Goal: Check status: Check status

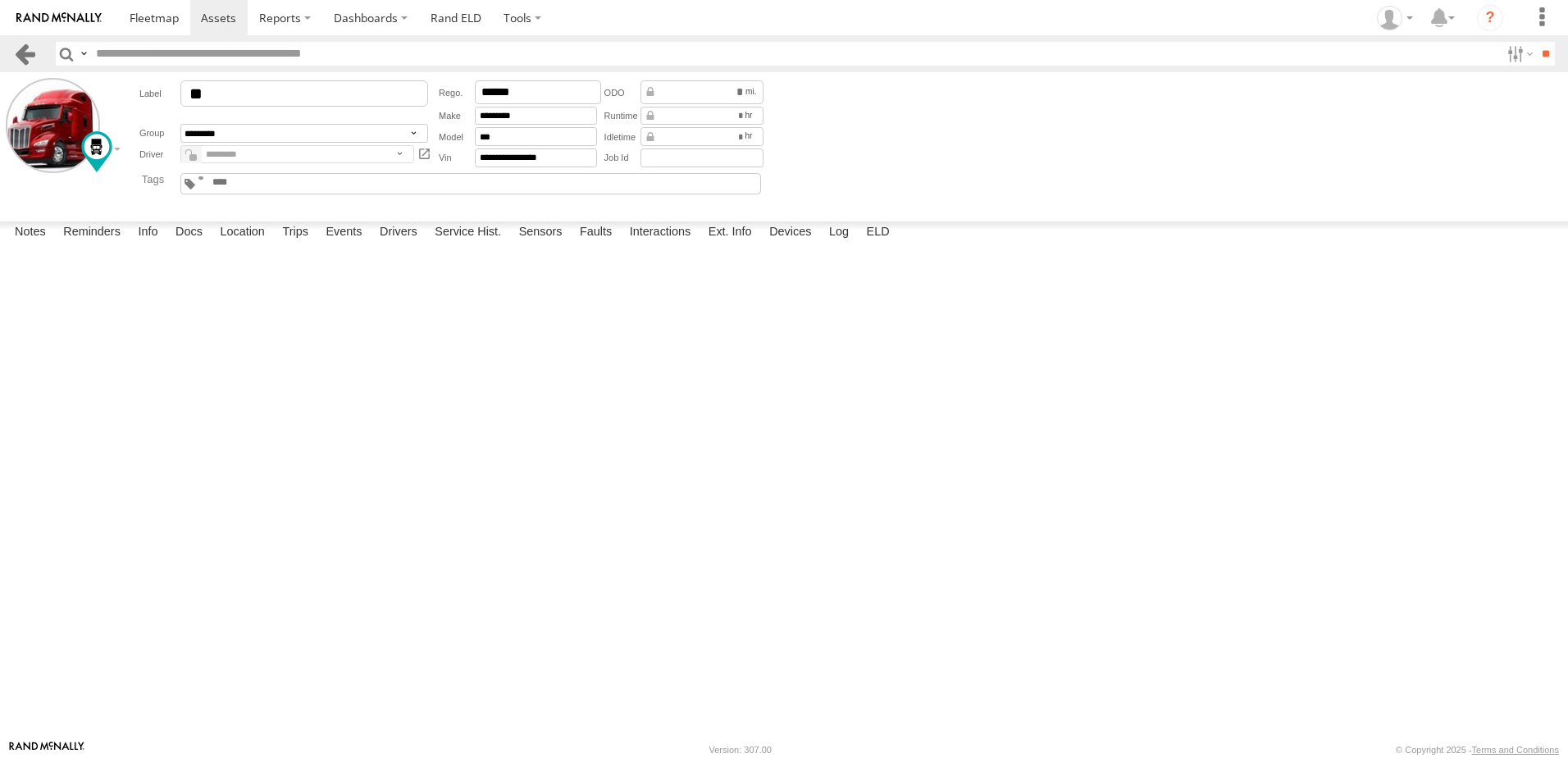
click at [32, 53] on link at bounding box center [25, 53] width 24 height 24
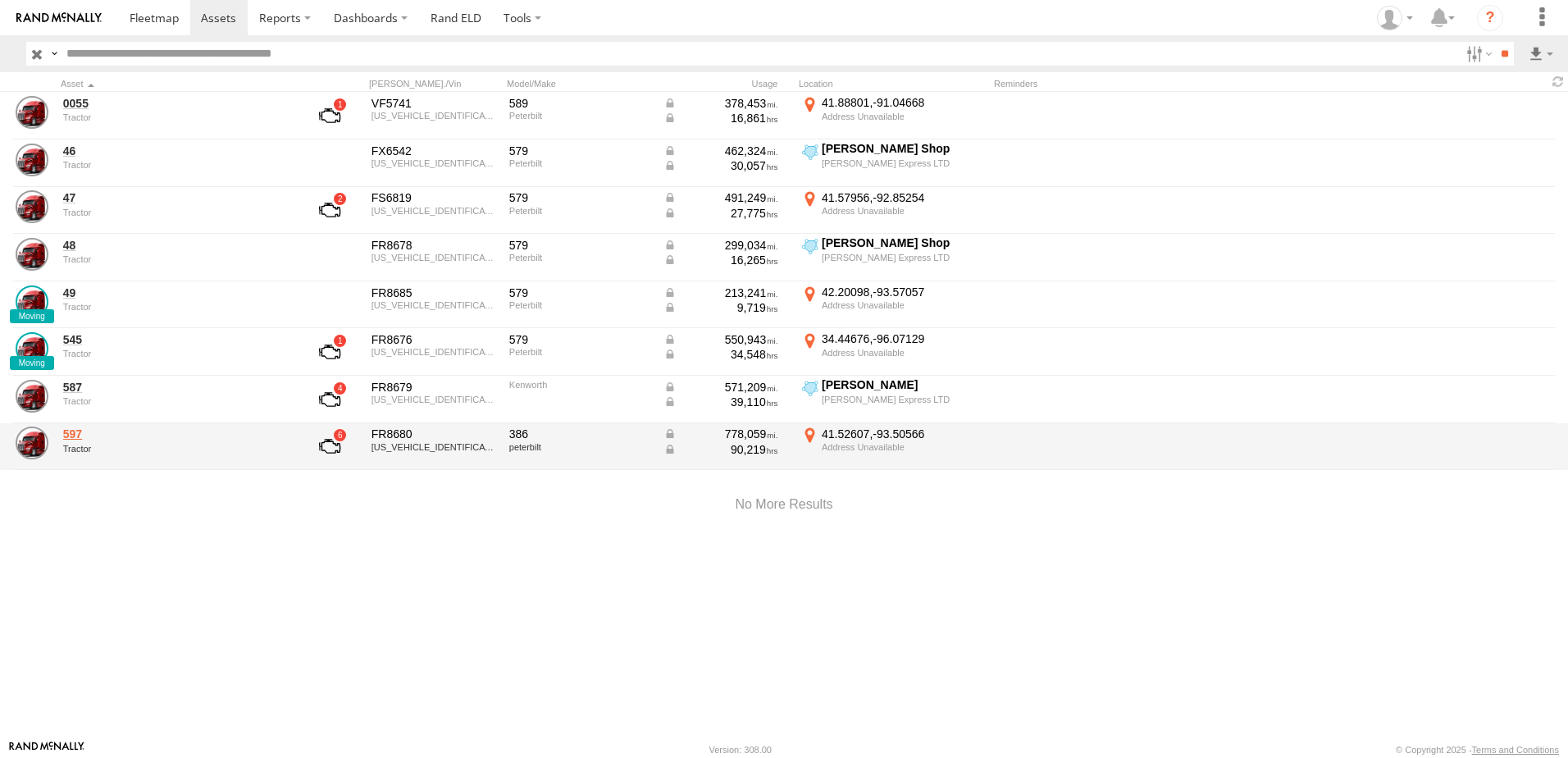
click at [81, 434] on link "597" at bounding box center [175, 434] width 224 height 15
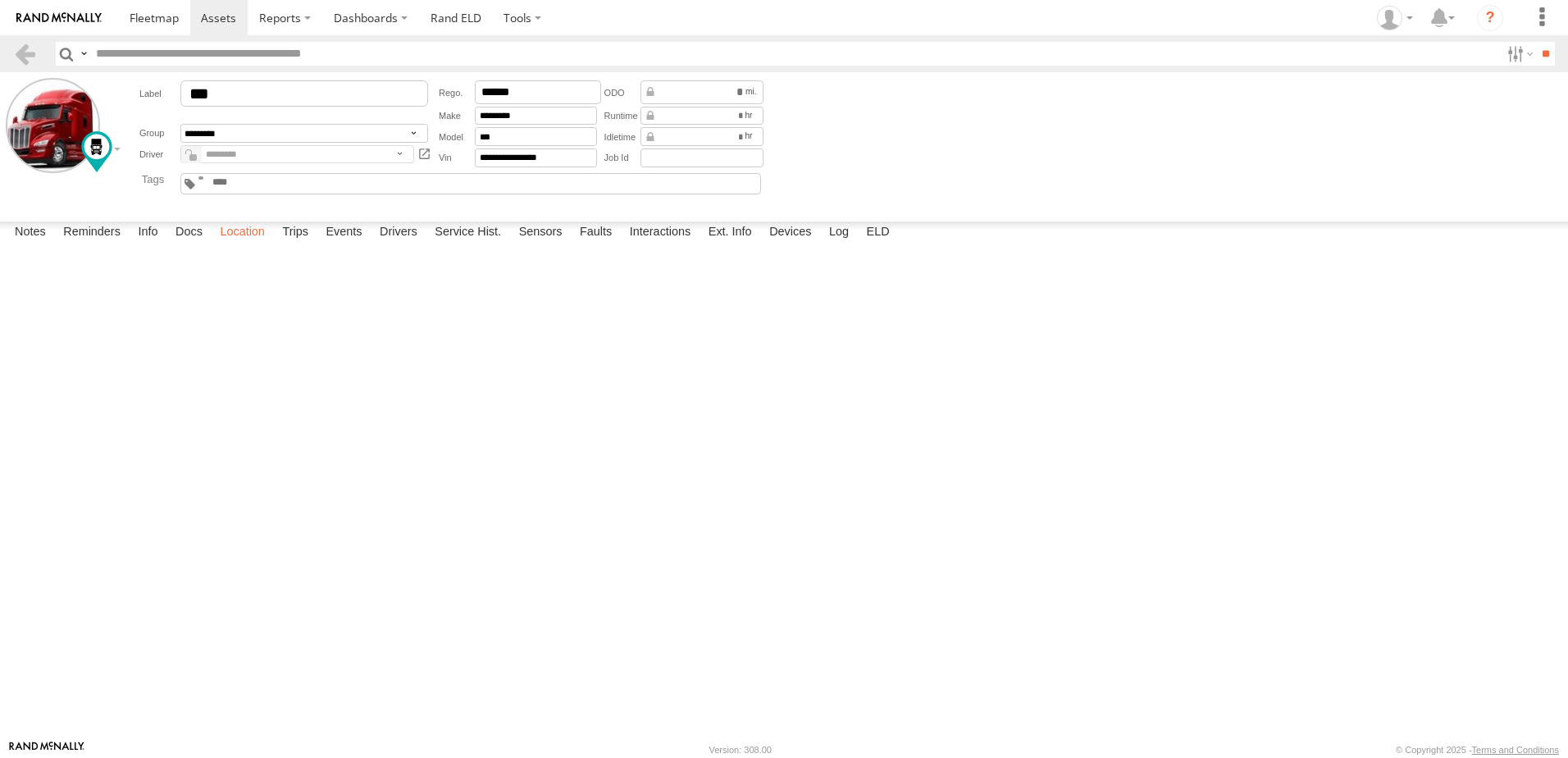
click at [259, 244] on label "Location" at bounding box center [242, 233] width 62 height 23
click at [664, 244] on label "Interactions" at bounding box center [660, 233] width 78 height 23
click at [31, 50] on link at bounding box center [25, 53] width 24 height 24
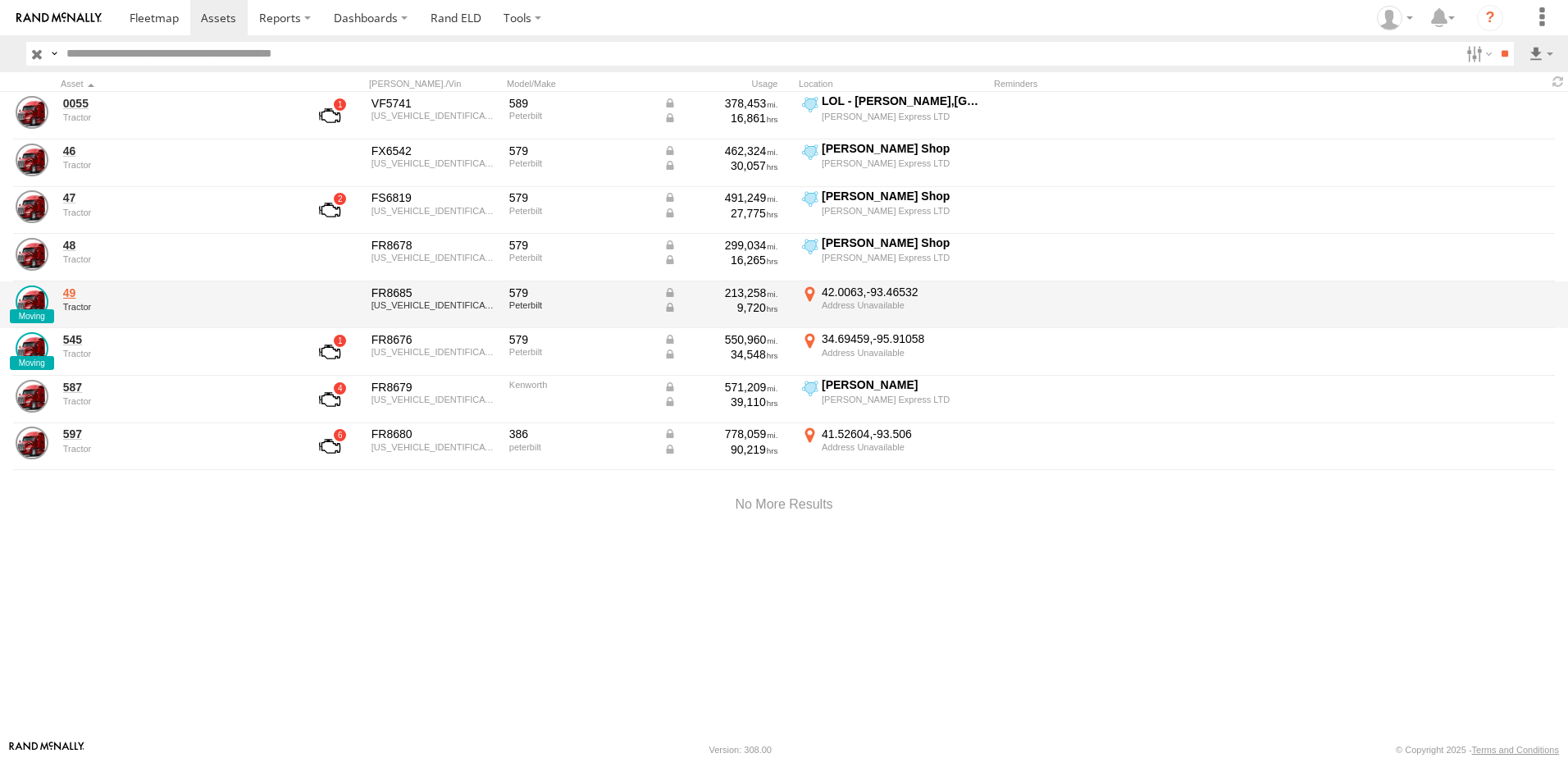
click at [71, 292] on link "49" at bounding box center [175, 293] width 224 height 15
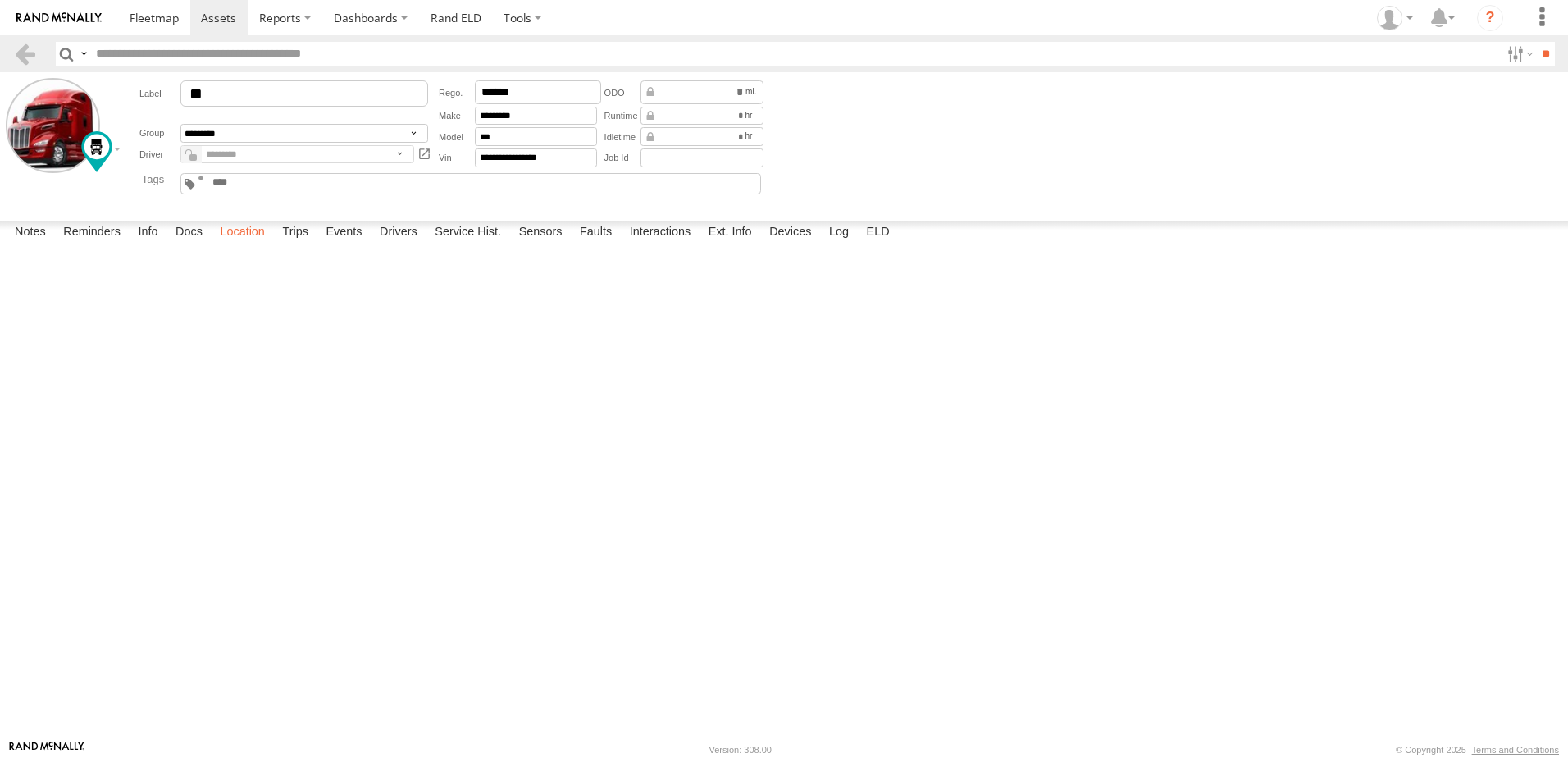
click at [255, 244] on label "Location" at bounding box center [242, 233] width 62 height 23
click at [358, 244] on label "Events" at bounding box center [344, 233] width 53 height 23
click at [169, 5] on link at bounding box center [155, 17] width 72 height 35
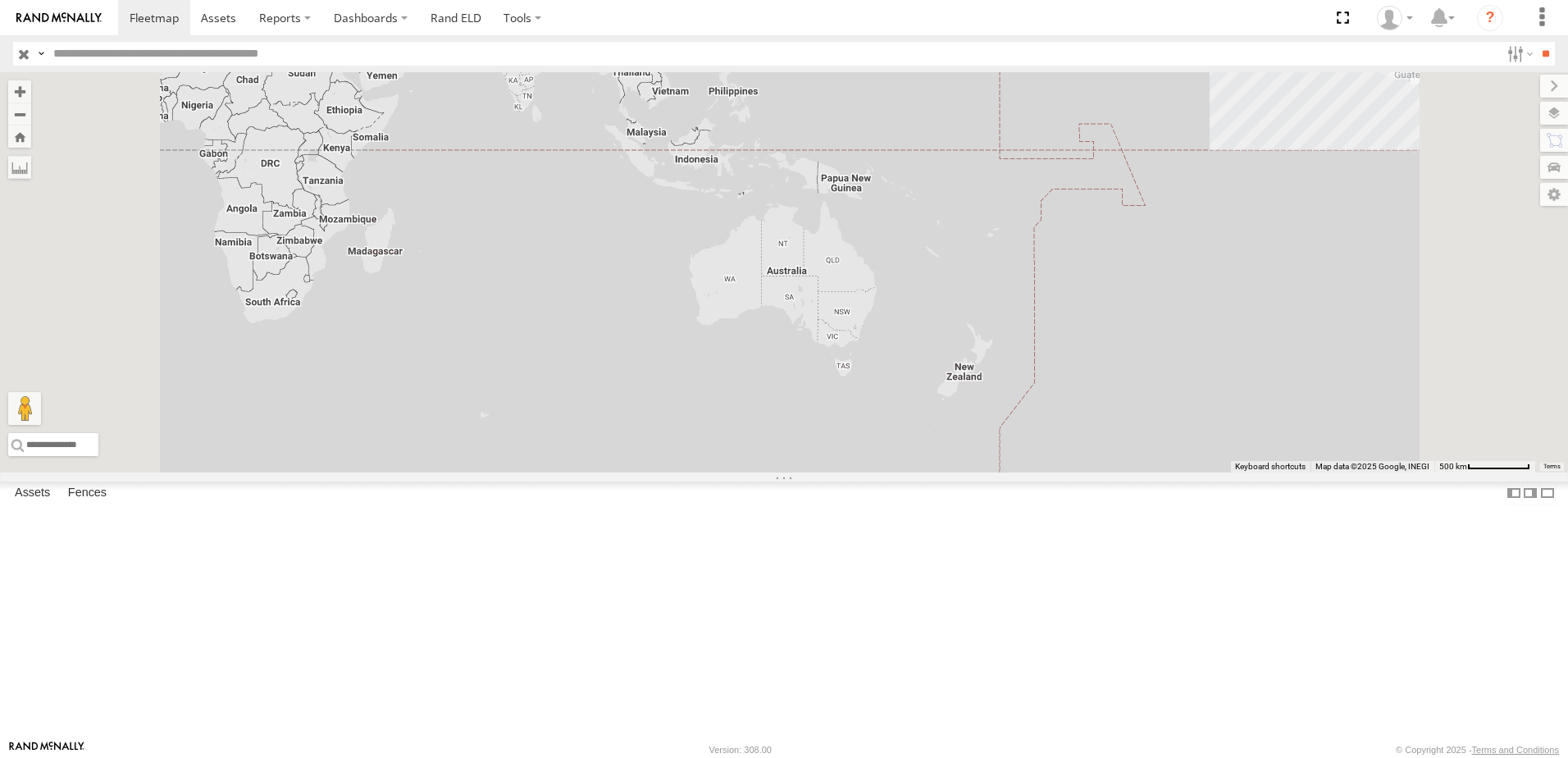
click at [0, 0] on div "545" at bounding box center [0, 0] width 0 height 0
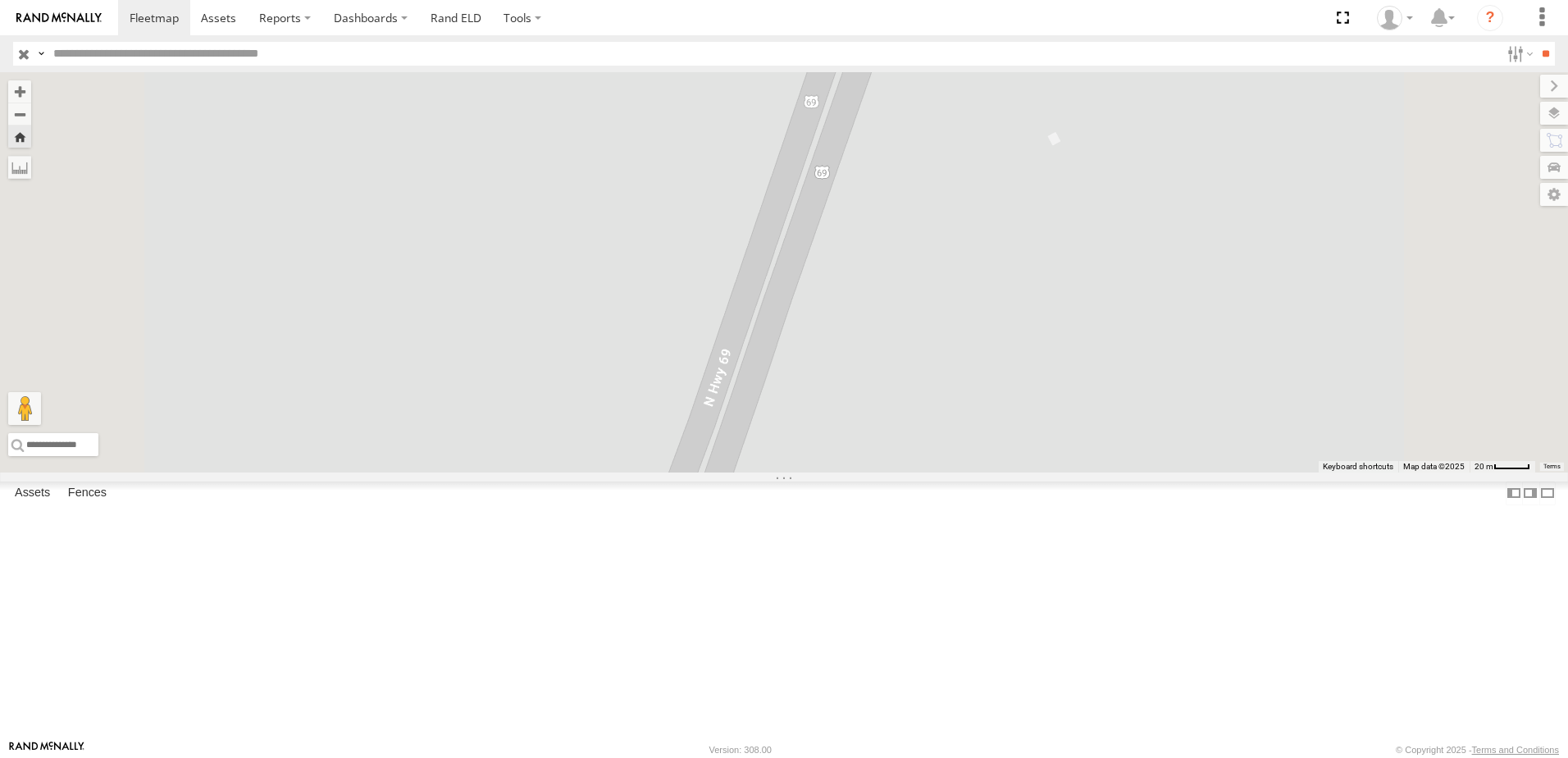
click at [0, 0] on div "49" at bounding box center [0, 0] width 0 height 0
